Goal: Transaction & Acquisition: Purchase product/service

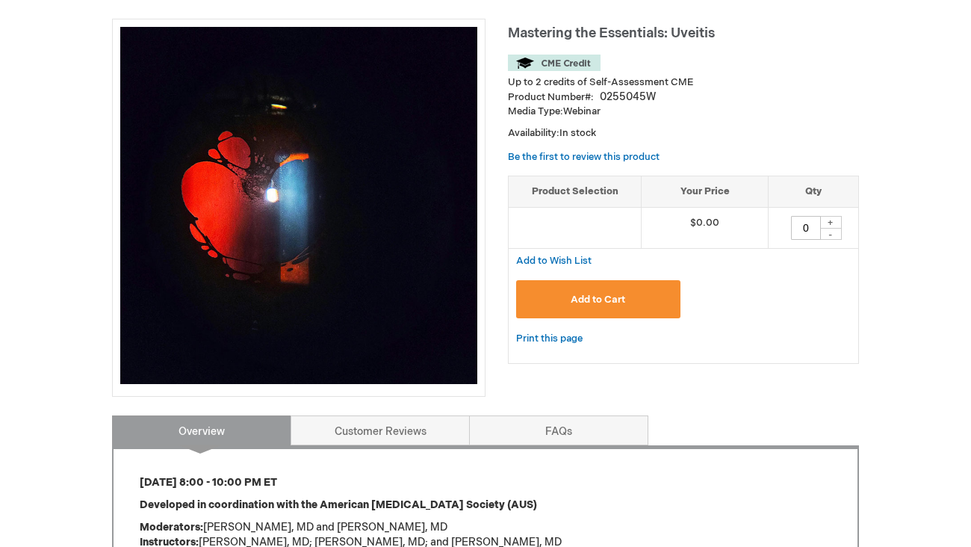
scroll to position [204, 0]
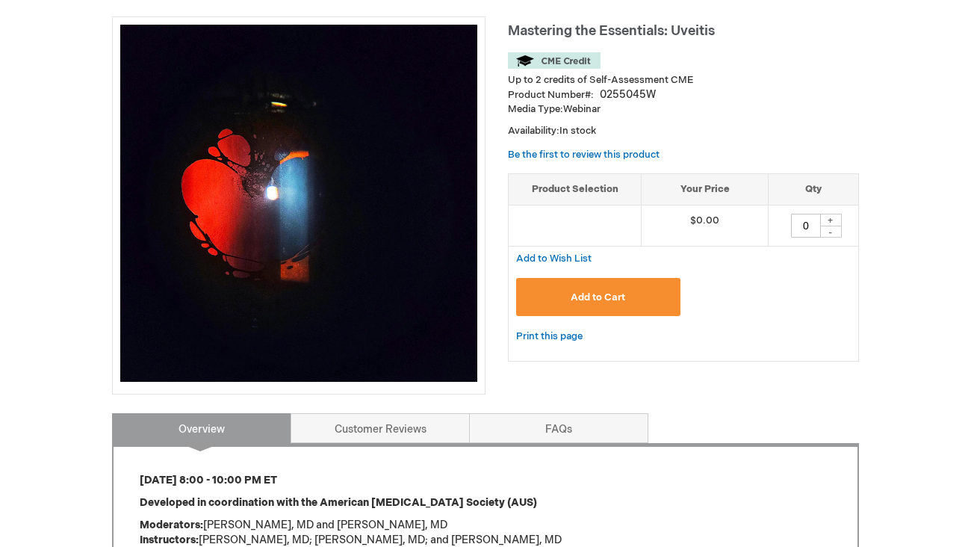
click at [610, 297] on span "Add to Cart" at bounding box center [598, 298] width 55 height 12
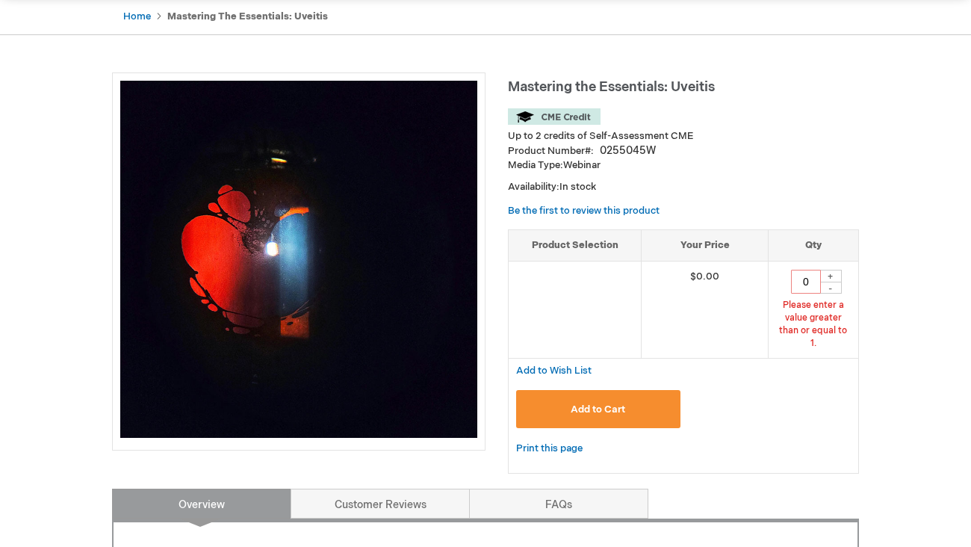
scroll to position [140, 0]
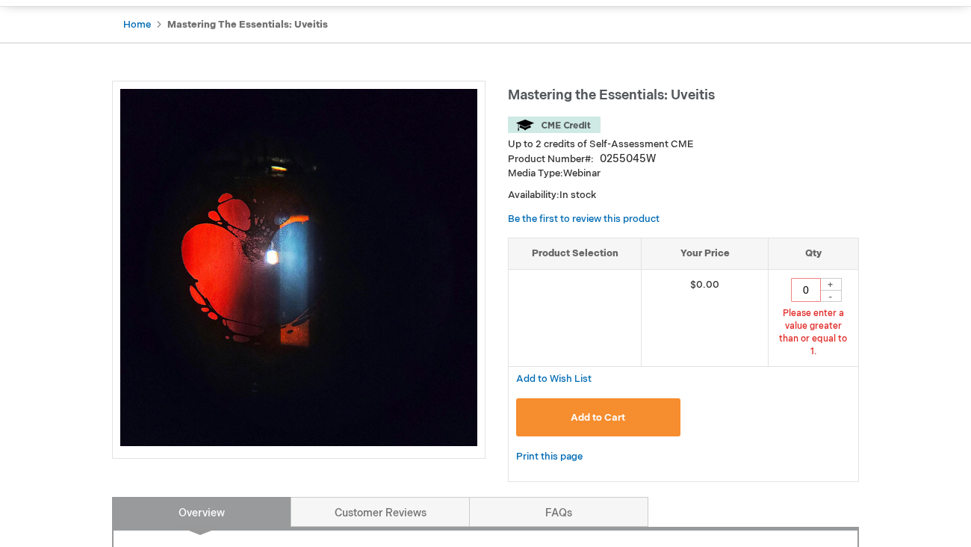
click at [828, 280] on div "+" at bounding box center [830, 284] width 22 height 13
type input "1"
click at [634, 398] on button "Add to Cart" at bounding box center [598, 417] width 164 height 38
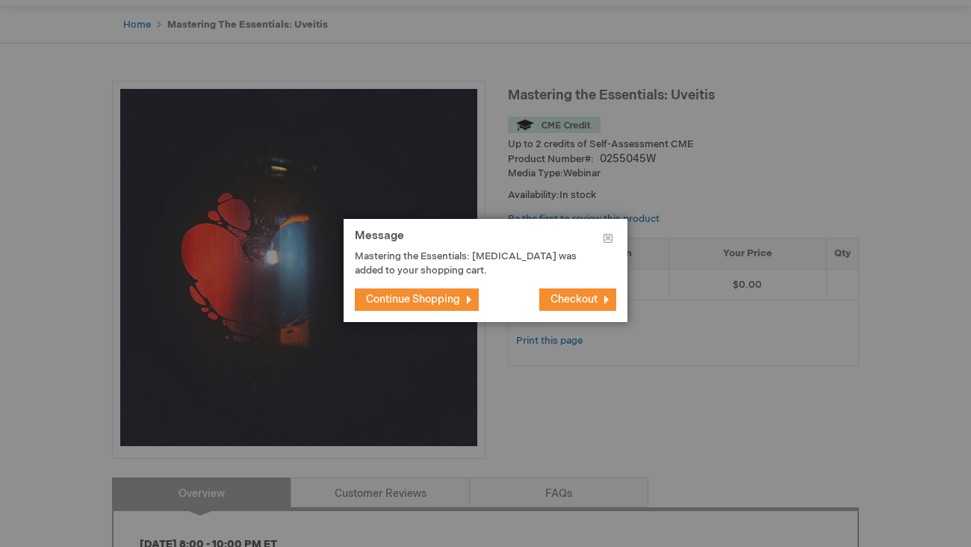
click at [654, 411] on div at bounding box center [485, 273] width 971 height 547
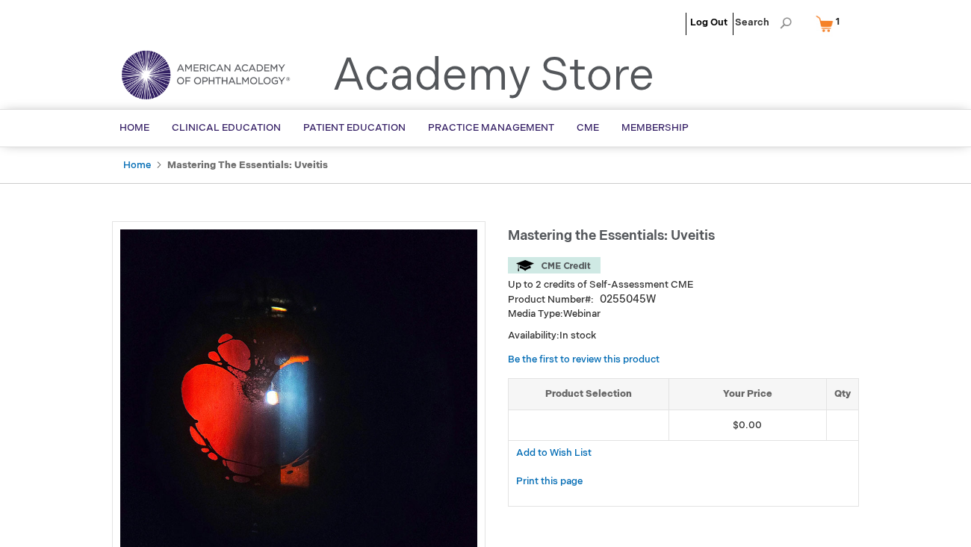
scroll to position [0, 0]
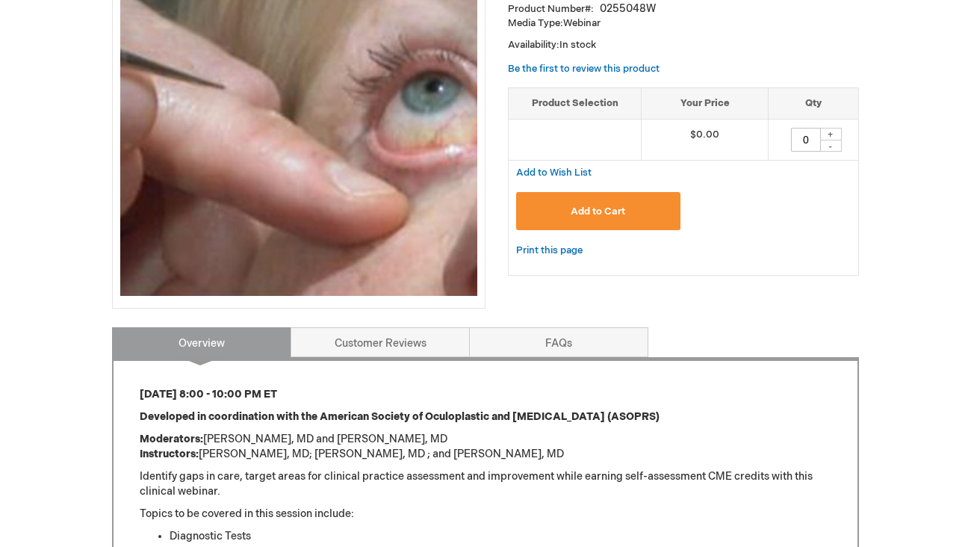
scroll to position [292, 0]
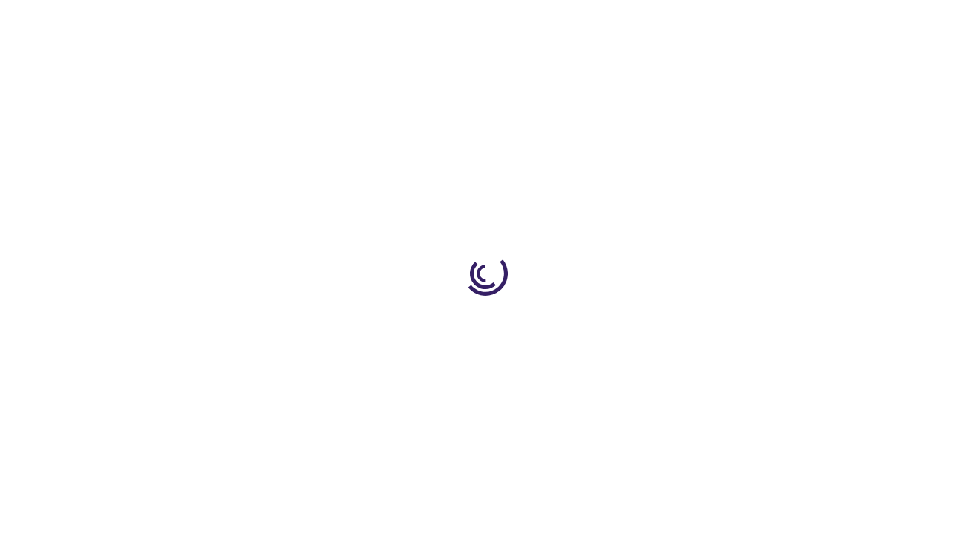
type input "0"
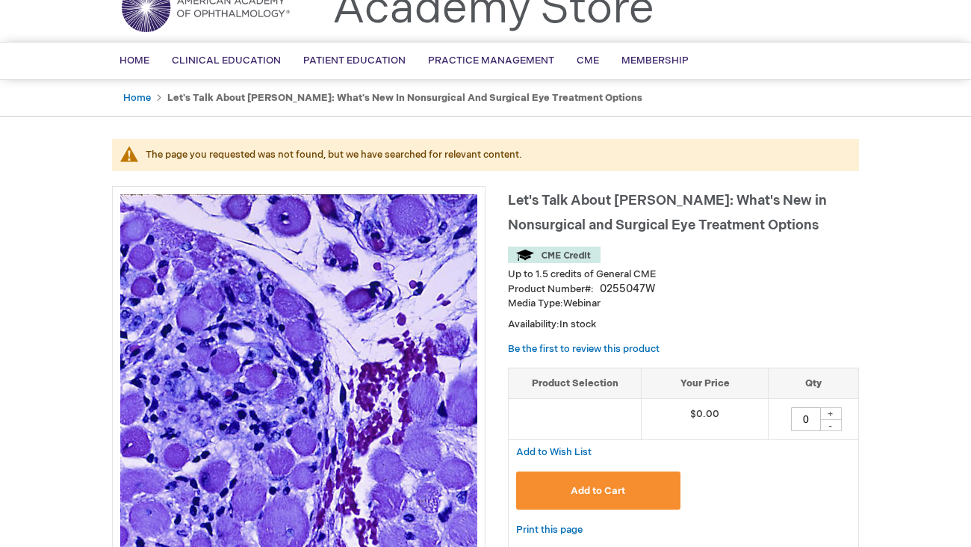
scroll to position [76, 0]
